Goal: Find specific page/section: Find specific page/section

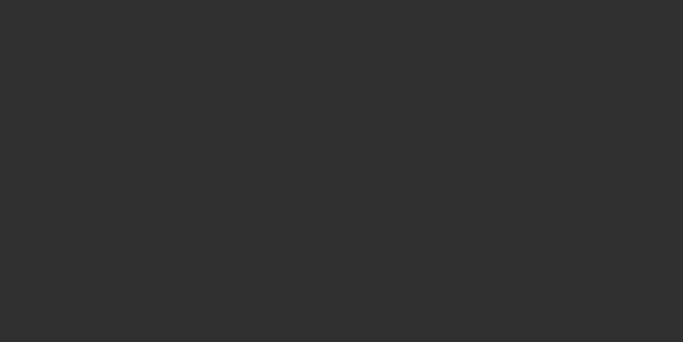
select select "10"
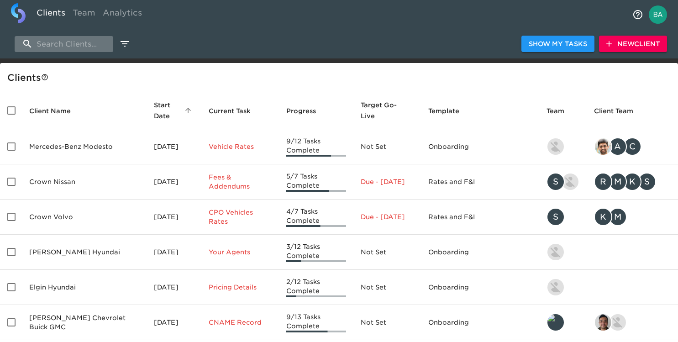
click at [74, 40] on input "search" at bounding box center [64, 44] width 99 height 16
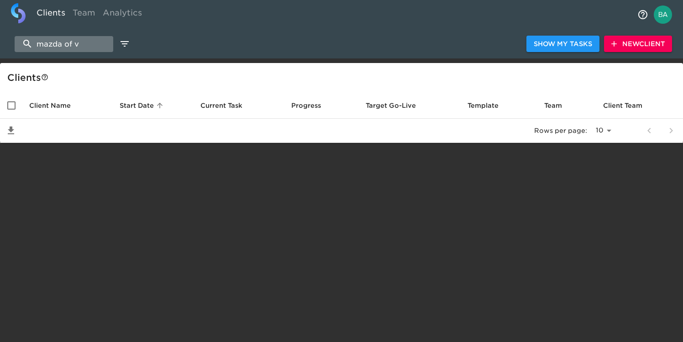
type input "mazda of va"
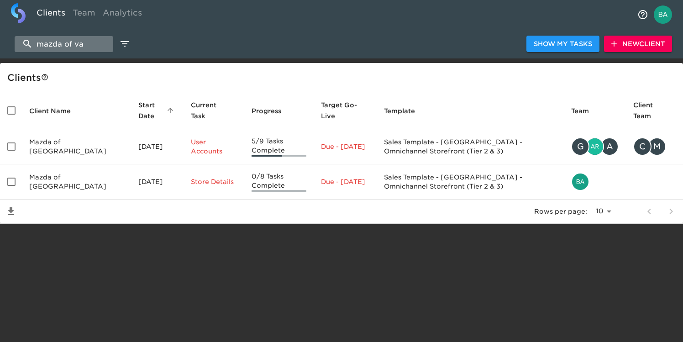
click at [58, 46] on input "mazda of va" at bounding box center [64, 44] width 99 height 16
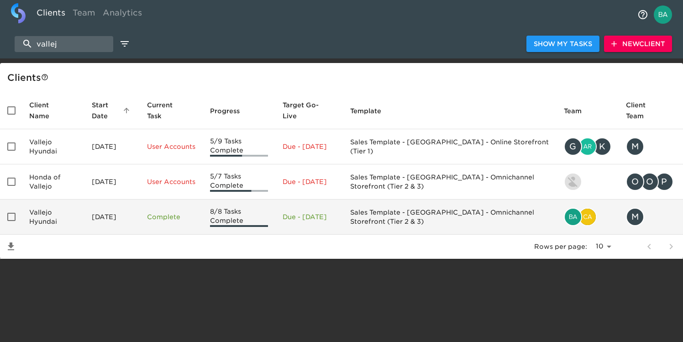
type input "vallej"
click at [53, 217] on td "Vallejo Hyundai" at bounding box center [53, 217] width 63 height 35
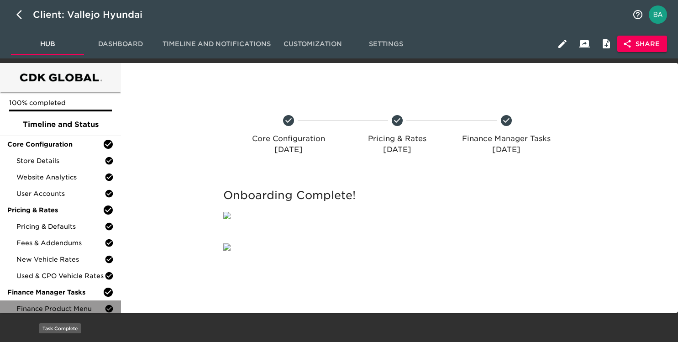
click at [44, 311] on span "Finance Product Menu" at bounding box center [60, 308] width 88 height 9
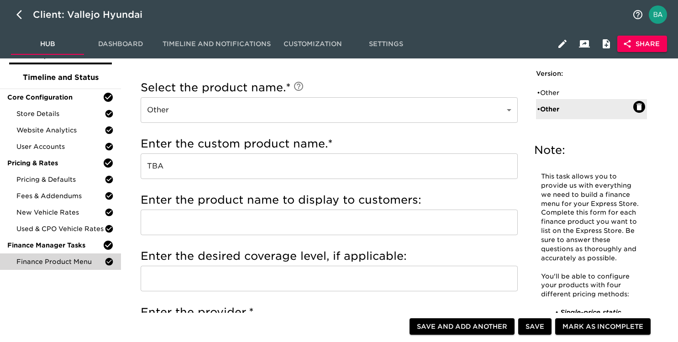
scroll to position [47, 0]
click at [551, 90] on div "• Other" at bounding box center [585, 93] width 96 height 9
checkbox input "false"
radio input "false"
radio input "true"
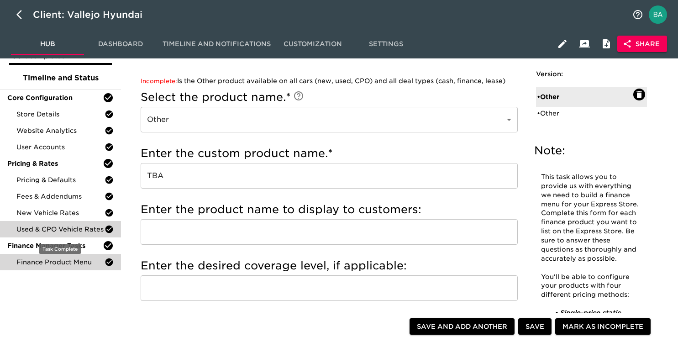
click at [30, 233] on span "Used & CPO Vehicle Rates" at bounding box center [60, 229] width 88 height 9
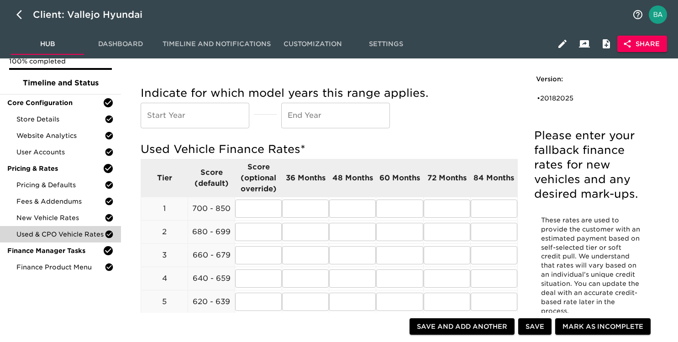
scroll to position [47, 0]
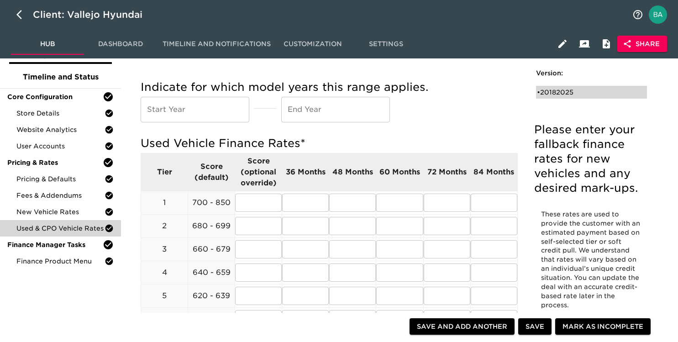
click at [563, 86] on div "• 20182025" at bounding box center [591, 92] width 111 height 13
type input "2018"
type input "2025"
radio input "true"
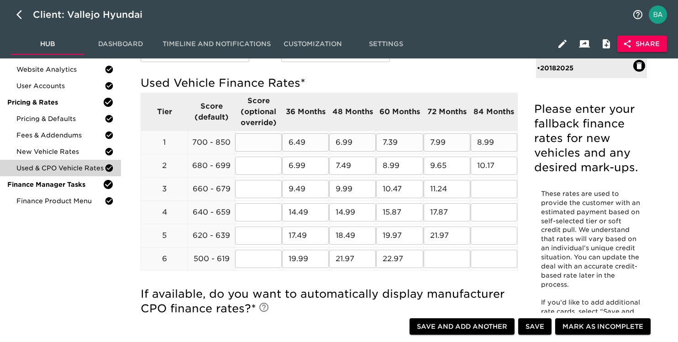
scroll to position [110, 0]
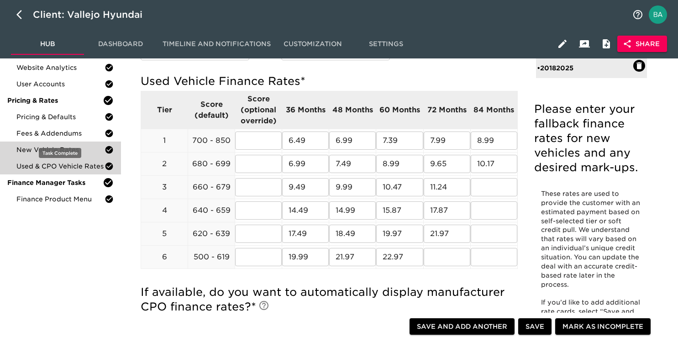
click at [59, 148] on span "New Vehicle Rates" at bounding box center [60, 149] width 88 height 9
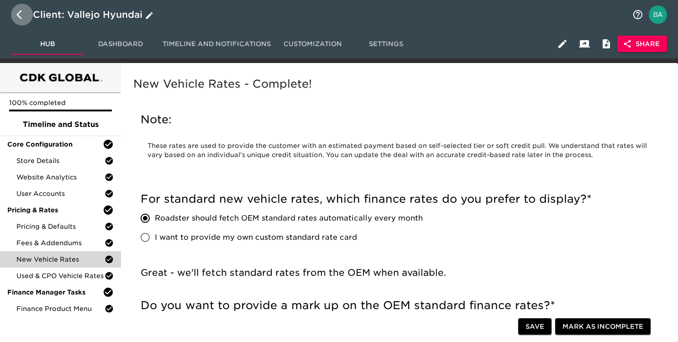
click at [16, 16] on button "button" at bounding box center [22, 15] width 22 height 22
select select "10"
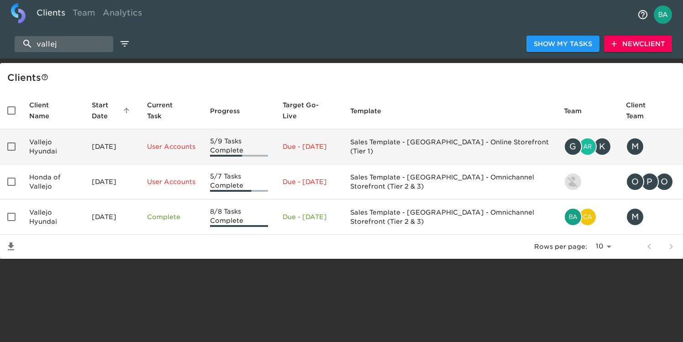
click at [60, 150] on td "Vallejo Hyundai" at bounding box center [53, 146] width 63 height 35
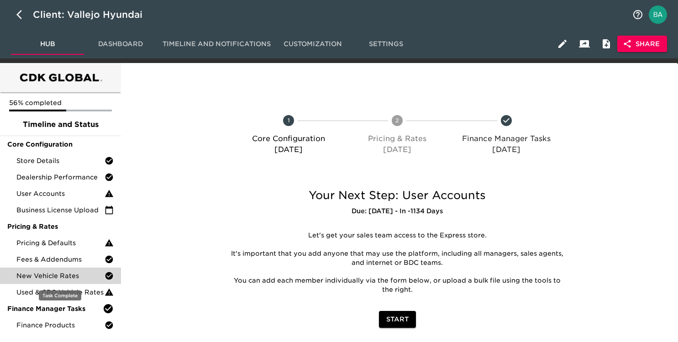
click at [50, 277] on span "New Vehicle Rates" at bounding box center [60, 275] width 88 height 9
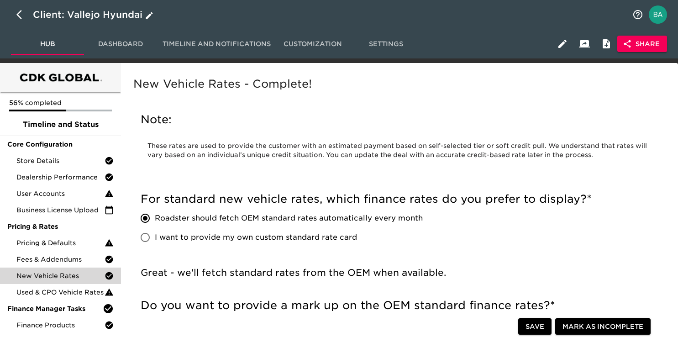
click at [22, 17] on icon "button" at bounding box center [21, 14] width 11 height 11
select select "10"
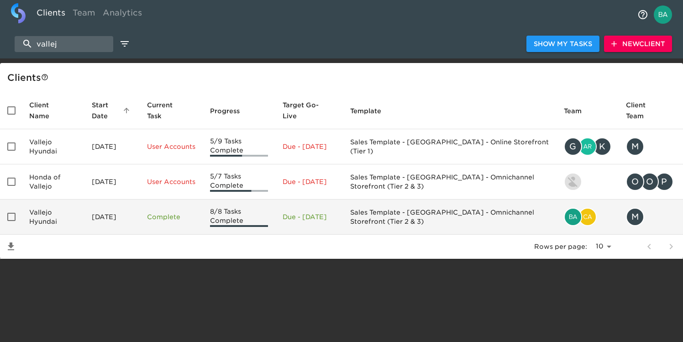
click at [63, 220] on td "Vallejo Hyundai" at bounding box center [53, 217] width 63 height 35
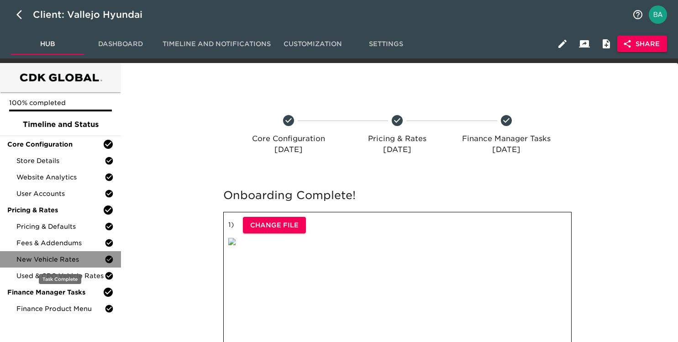
click at [60, 258] on span "New Vehicle Rates" at bounding box center [60, 259] width 88 height 9
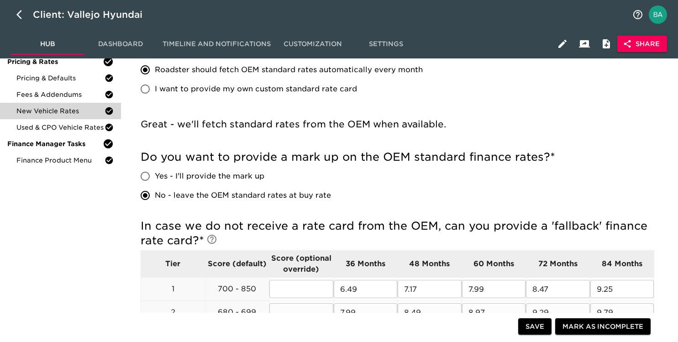
scroll to position [146, 0]
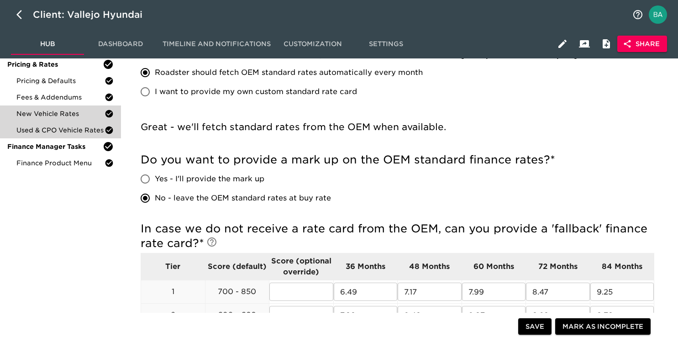
click at [59, 134] on span "Used & CPO Vehicle Rates" at bounding box center [60, 130] width 88 height 9
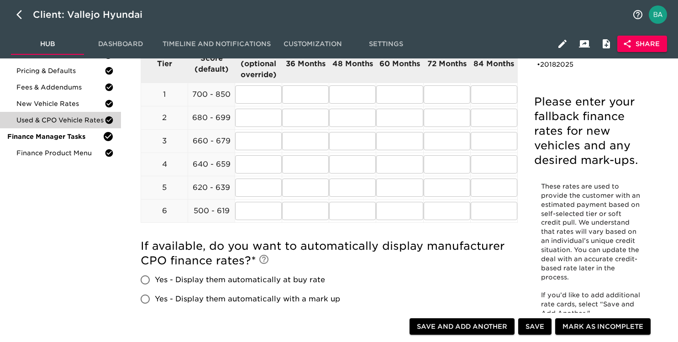
scroll to position [156, 0]
click at [570, 67] on div "• 20182025" at bounding box center [585, 64] width 96 height 9
type input "2018"
type input "2025"
radio input "true"
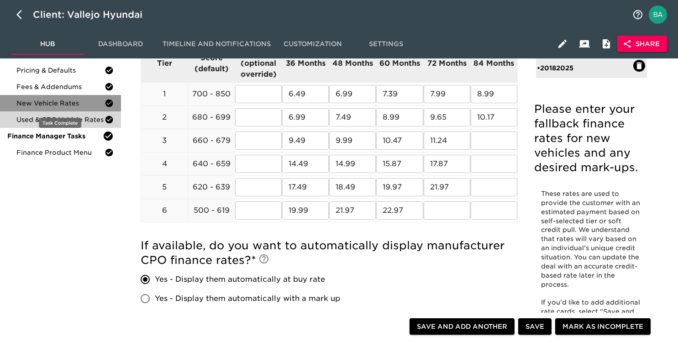
click at [56, 102] on span "New Vehicle Rates" at bounding box center [60, 103] width 88 height 9
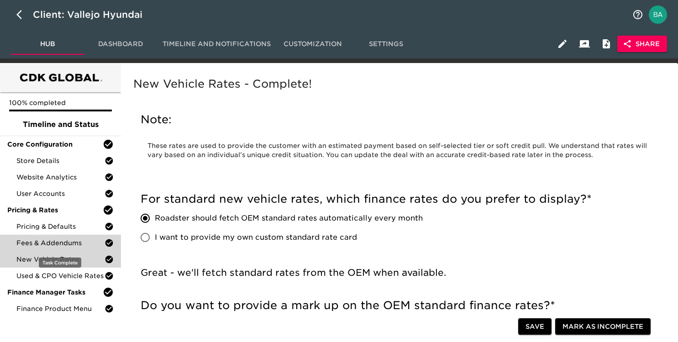
click at [43, 239] on span "Fees & Addendums" at bounding box center [60, 242] width 88 height 9
